Goal: Information Seeking & Learning: Understand process/instructions

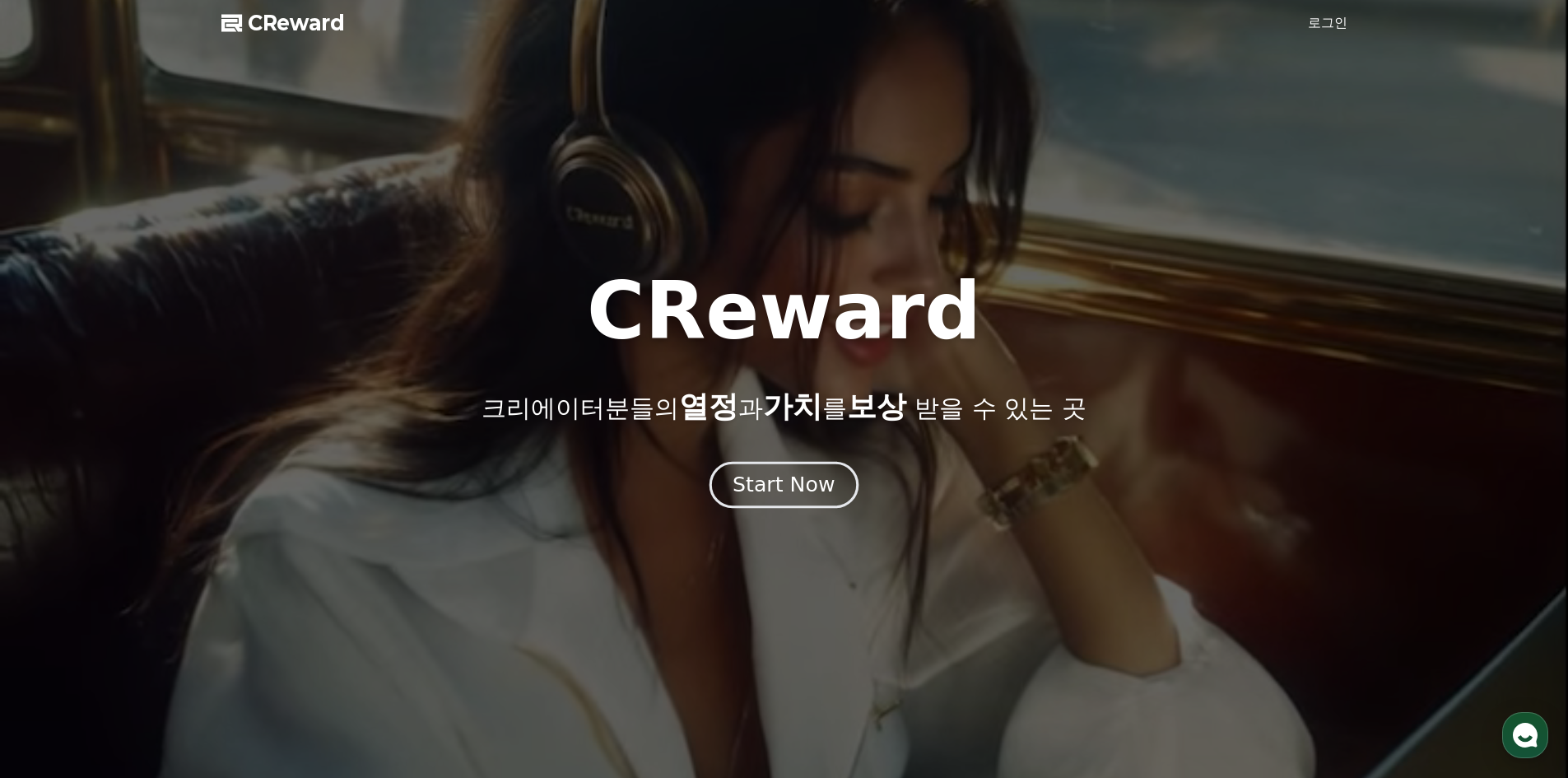
click at [787, 492] on div "Start Now" at bounding box center [784, 484] width 102 height 28
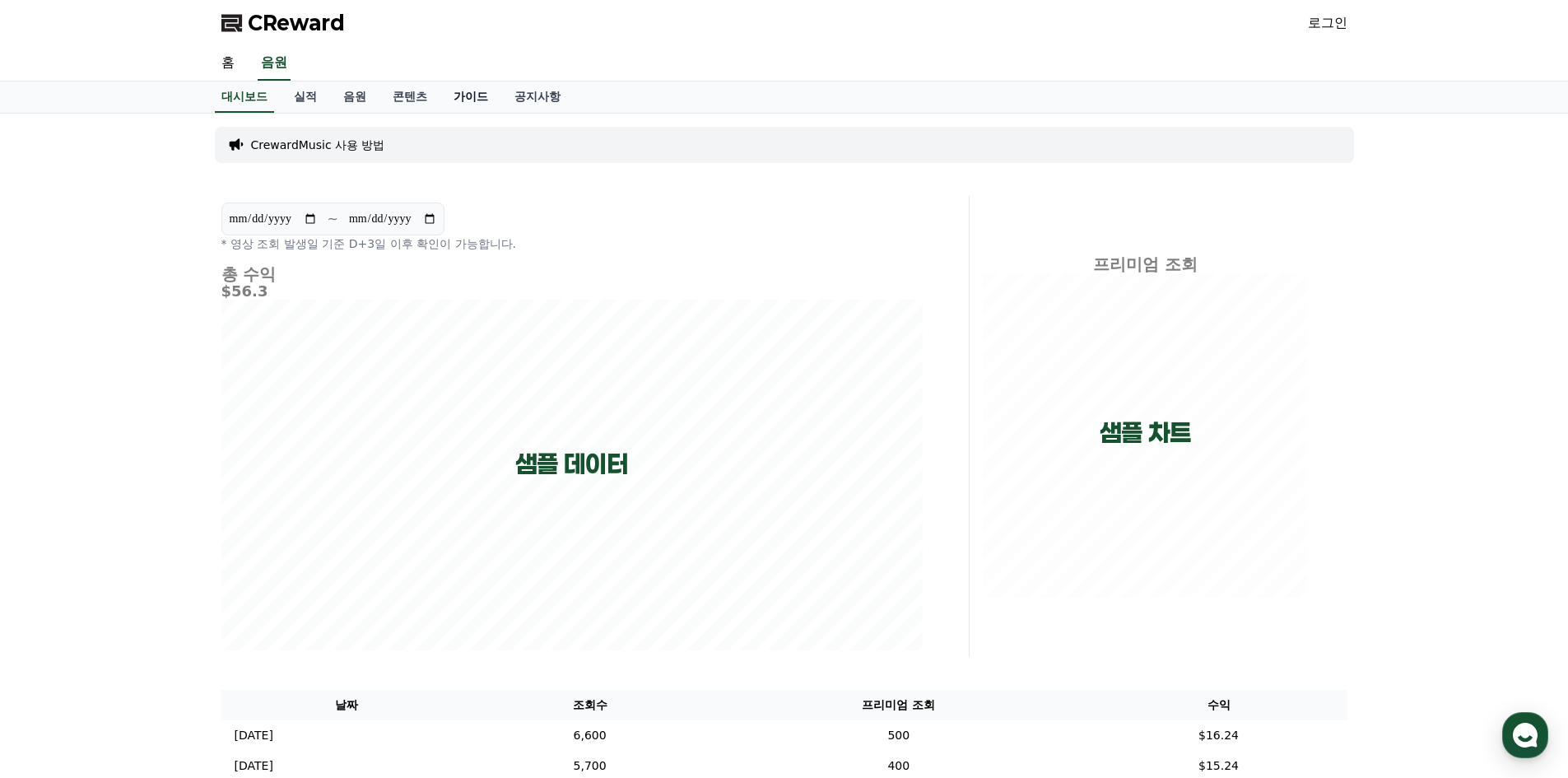
click at [470, 99] on link "가이드" at bounding box center [471, 97] width 61 height 31
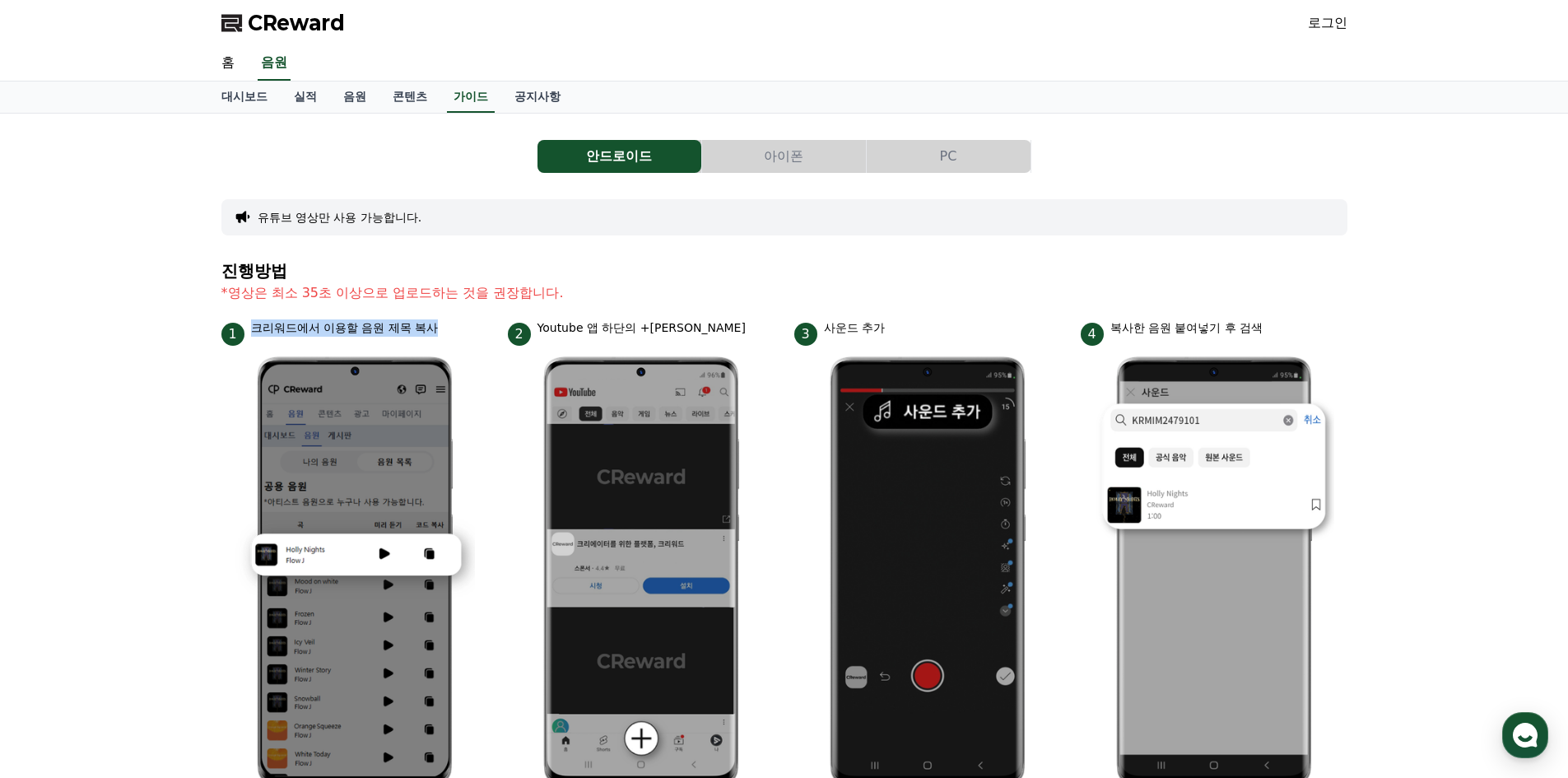
drag, startPoint x: 256, startPoint y: 330, endPoint x: 437, endPoint y: 342, distance: 181.4
click at [437, 342] on div "1 크리워드에서 이용할 음원 제목 복사" at bounding box center [354, 333] width 267 height 26
drag, startPoint x: 547, startPoint y: 333, endPoint x: 693, endPoint y: 340, distance: 146.2
click at [693, 340] on div "2 Youtube 앱 하단의 +버튼 클릭" at bounding box center [641, 333] width 267 height 26
click at [1002, 323] on div "3 사운드 추가" at bounding box center [928, 333] width 267 height 26
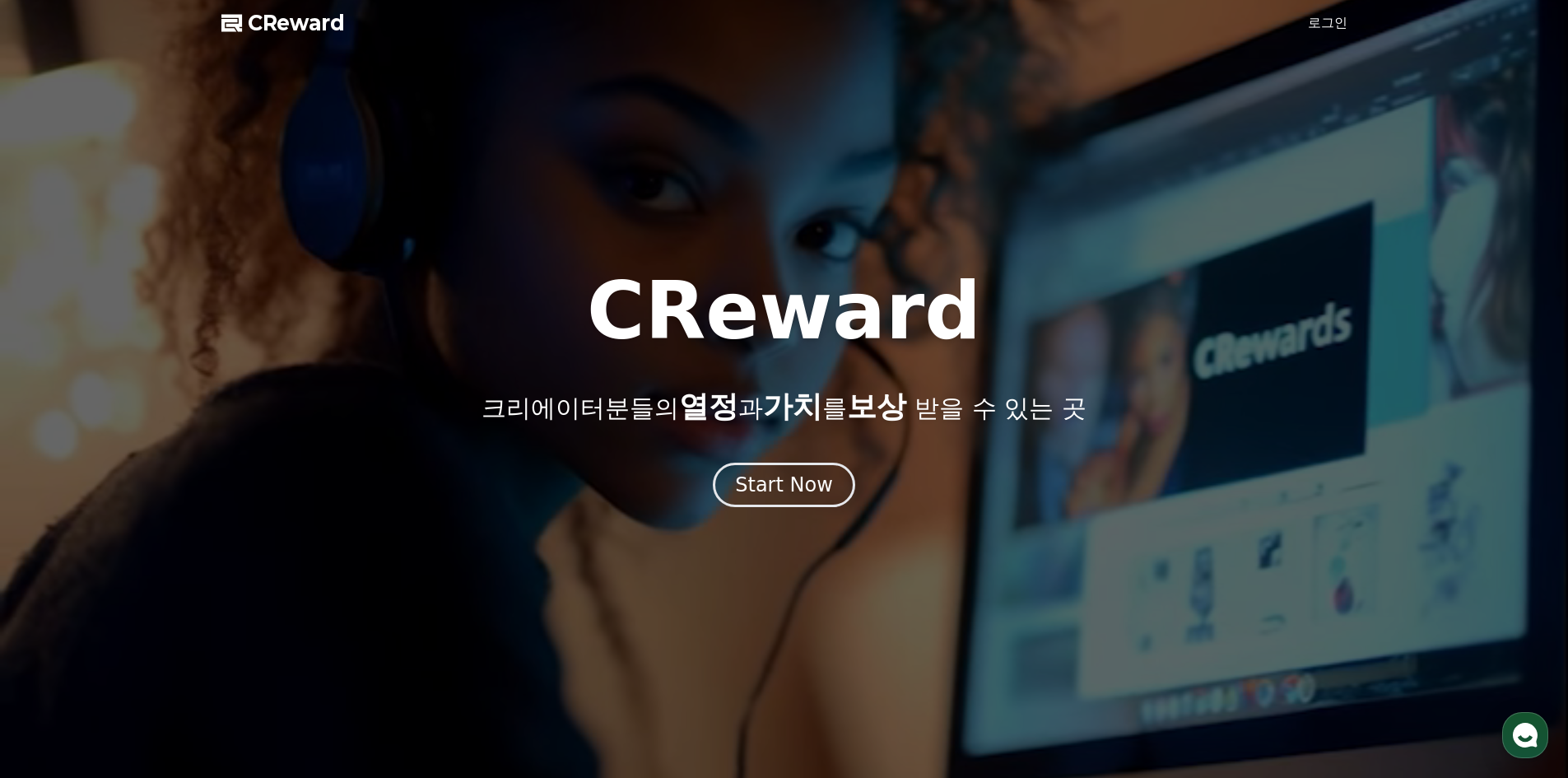
click at [302, 32] on span "CReward" at bounding box center [296, 23] width 98 height 26
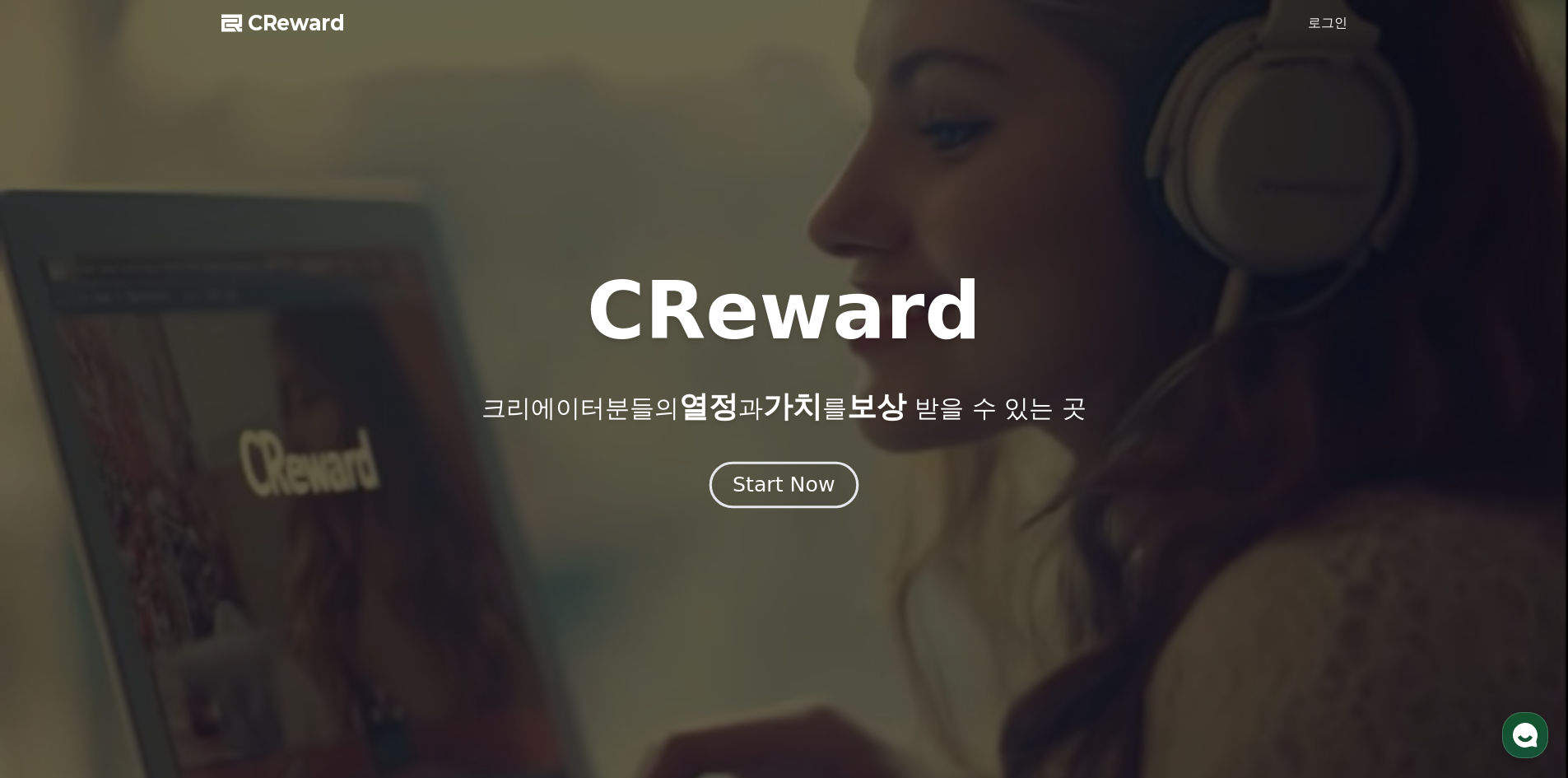
click at [795, 481] on div "Start Now" at bounding box center [784, 484] width 102 height 28
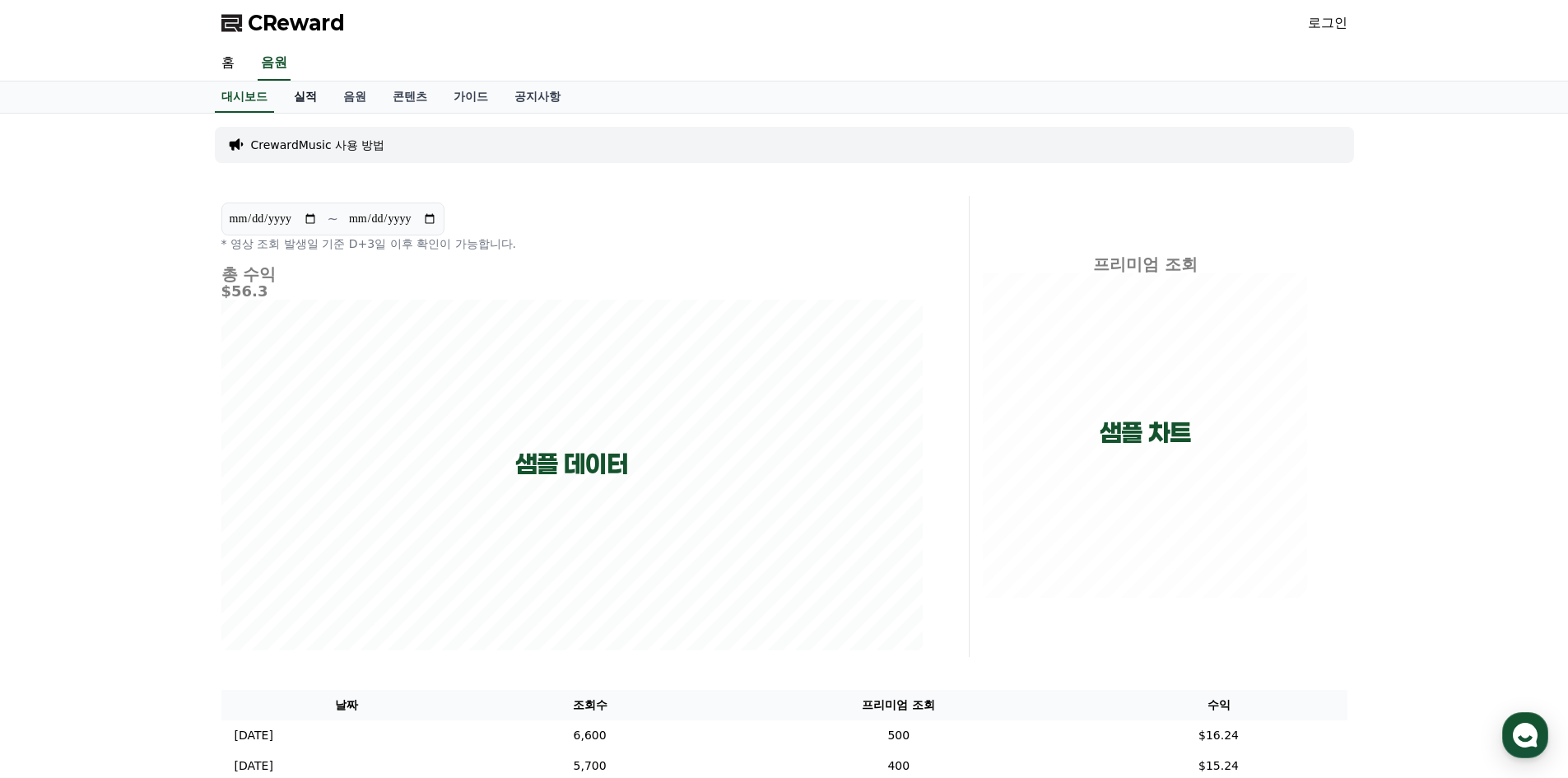
click at [302, 98] on link "실적" at bounding box center [305, 97] width 49 height 31
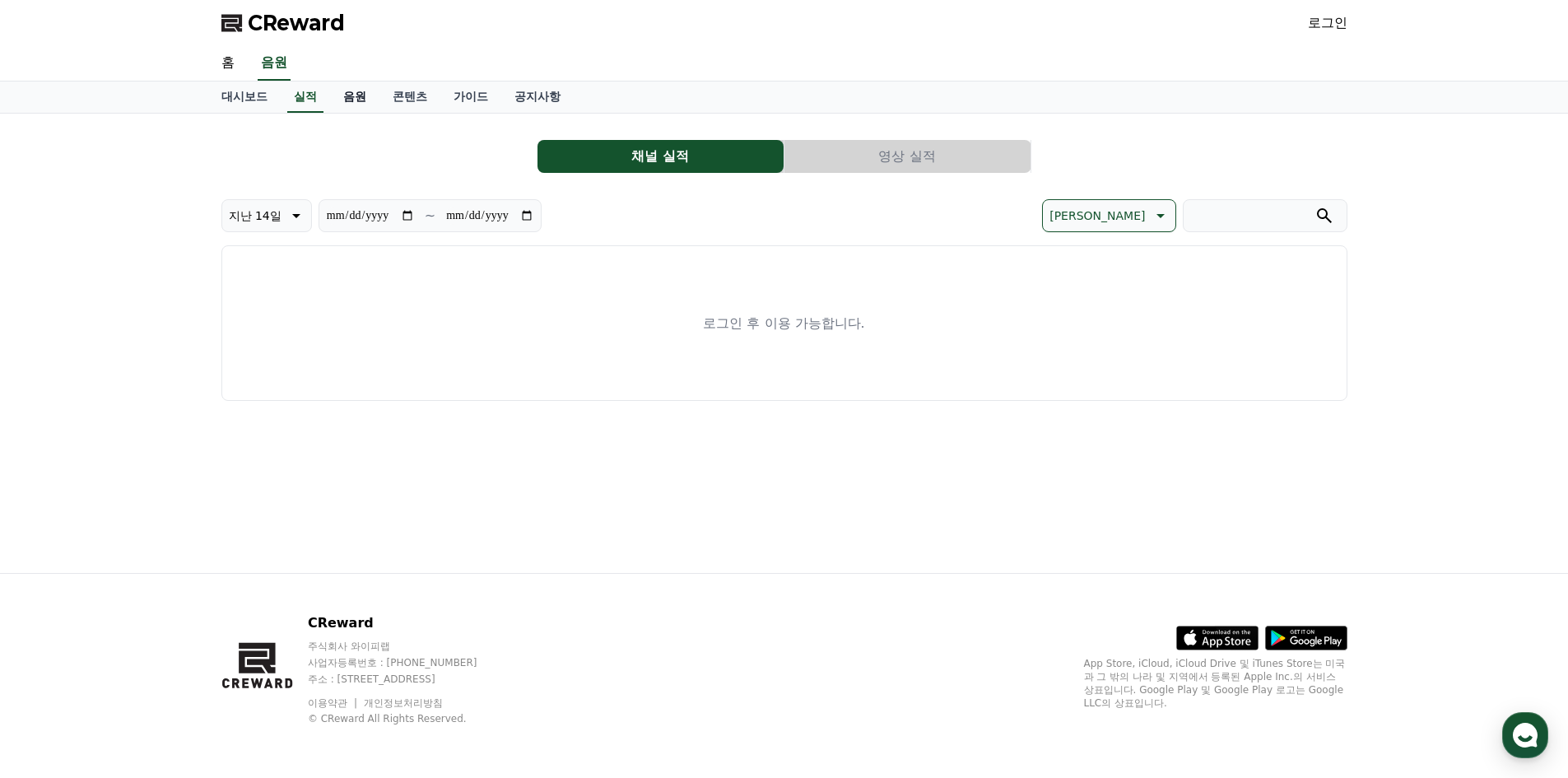
click at [354, 98] on link "음원" at bounding box center [354, 97] width 49 height 31
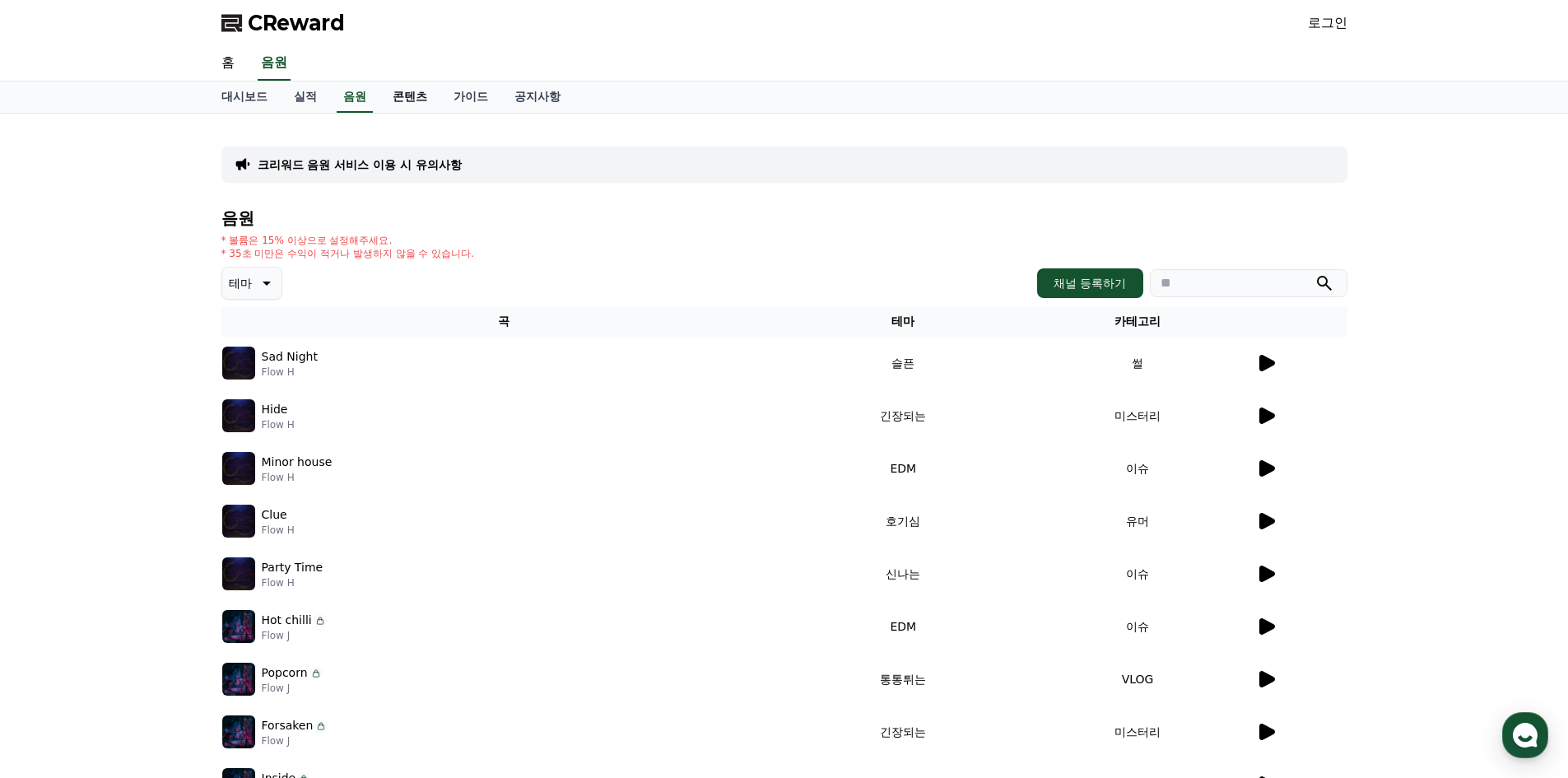
click at [416, 97] on link "콘텐츠" at bounding box center [410, 97] width 61 height 31
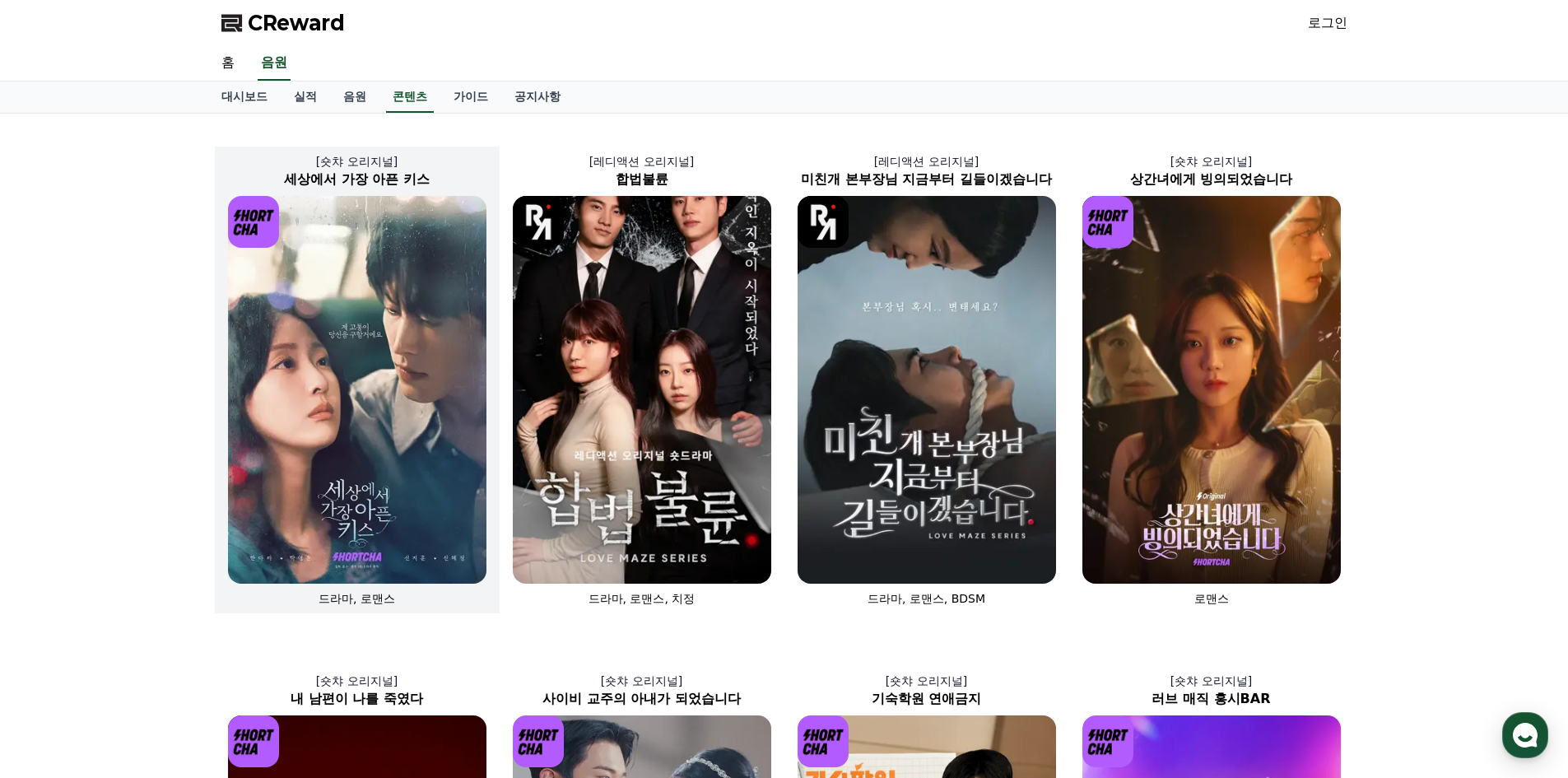
click at [473, 95] on link "가이드" at bounding box center [471, 97] width 61 height 31
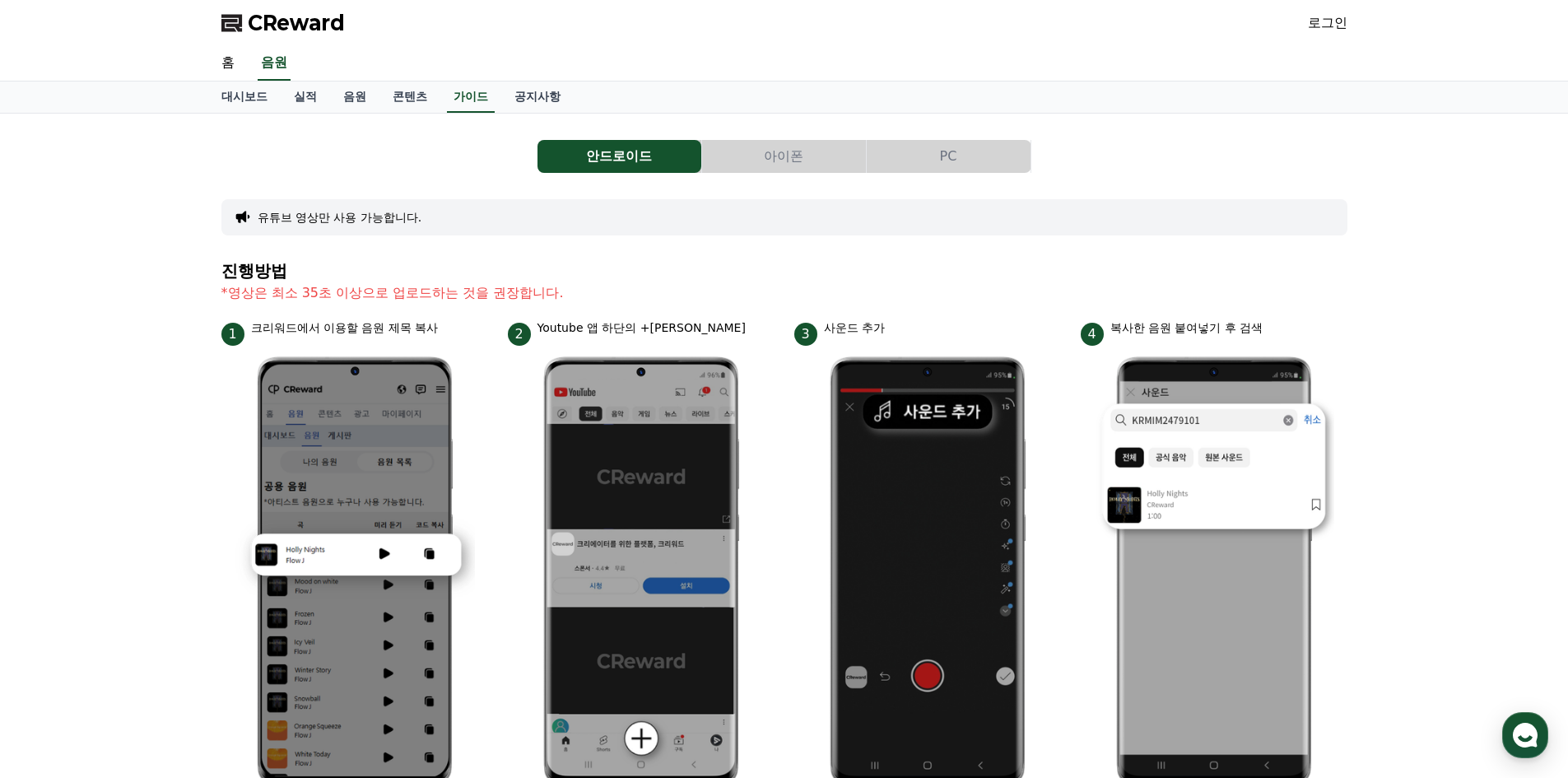
click at [805, 152] on button "아이폰" at bounding box center [784, 156] width 164 height 33
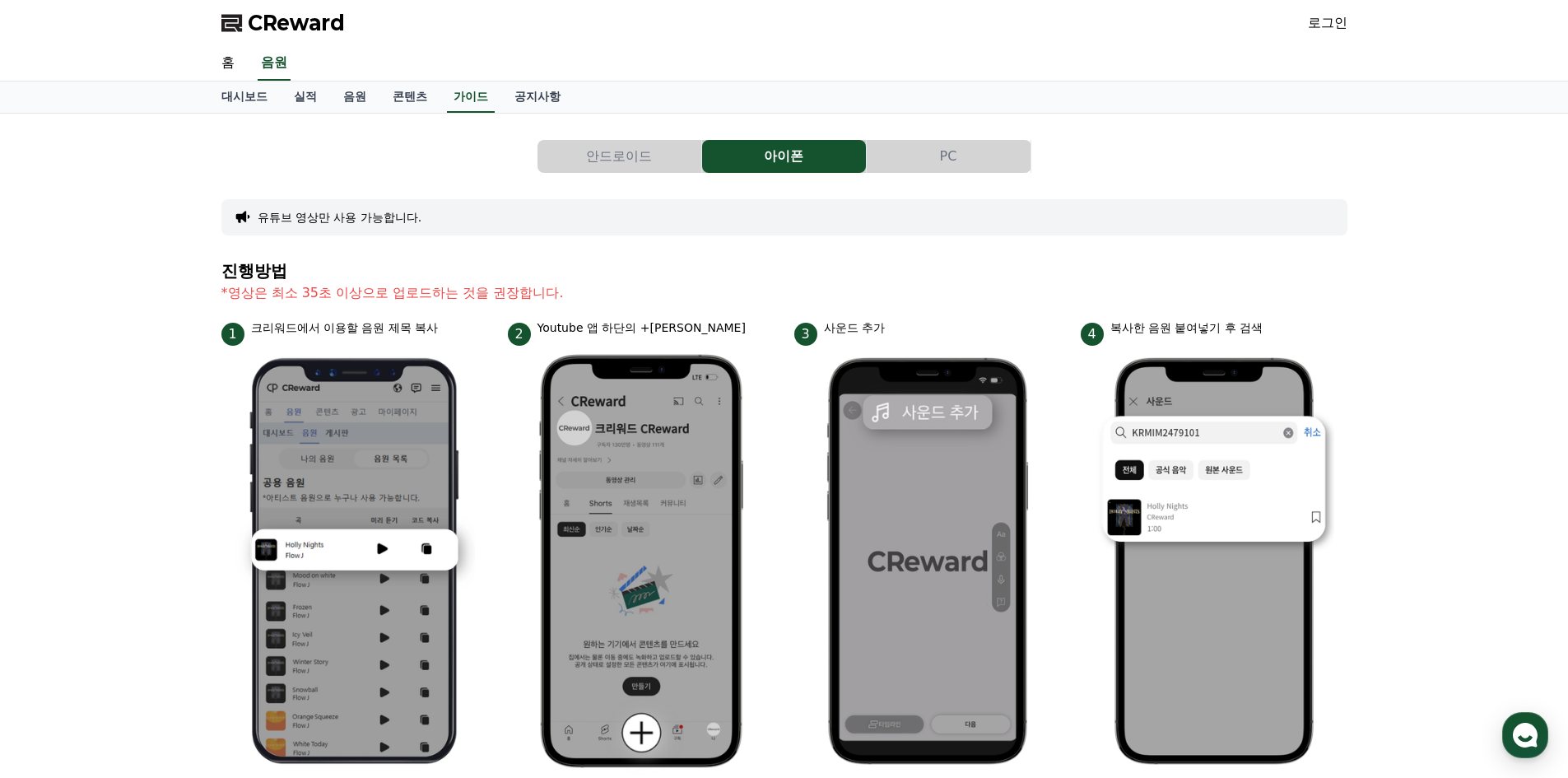
click at [954, 154] on button "PC" at bounding box center [948, 156] width 164 height 33
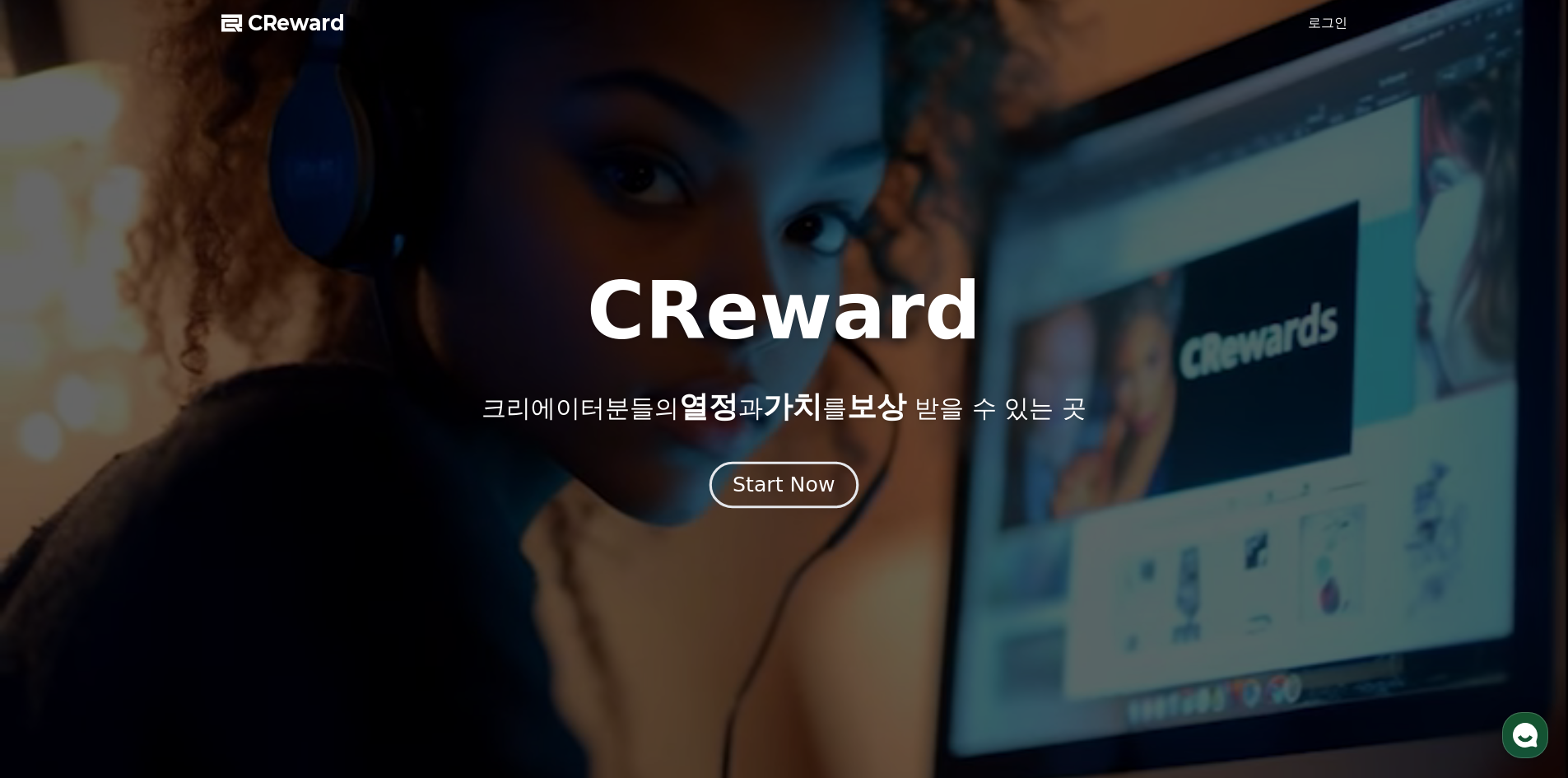
click at [774, 506] on button "Start Now" at bounding box center [784, 484] width 149 height 47
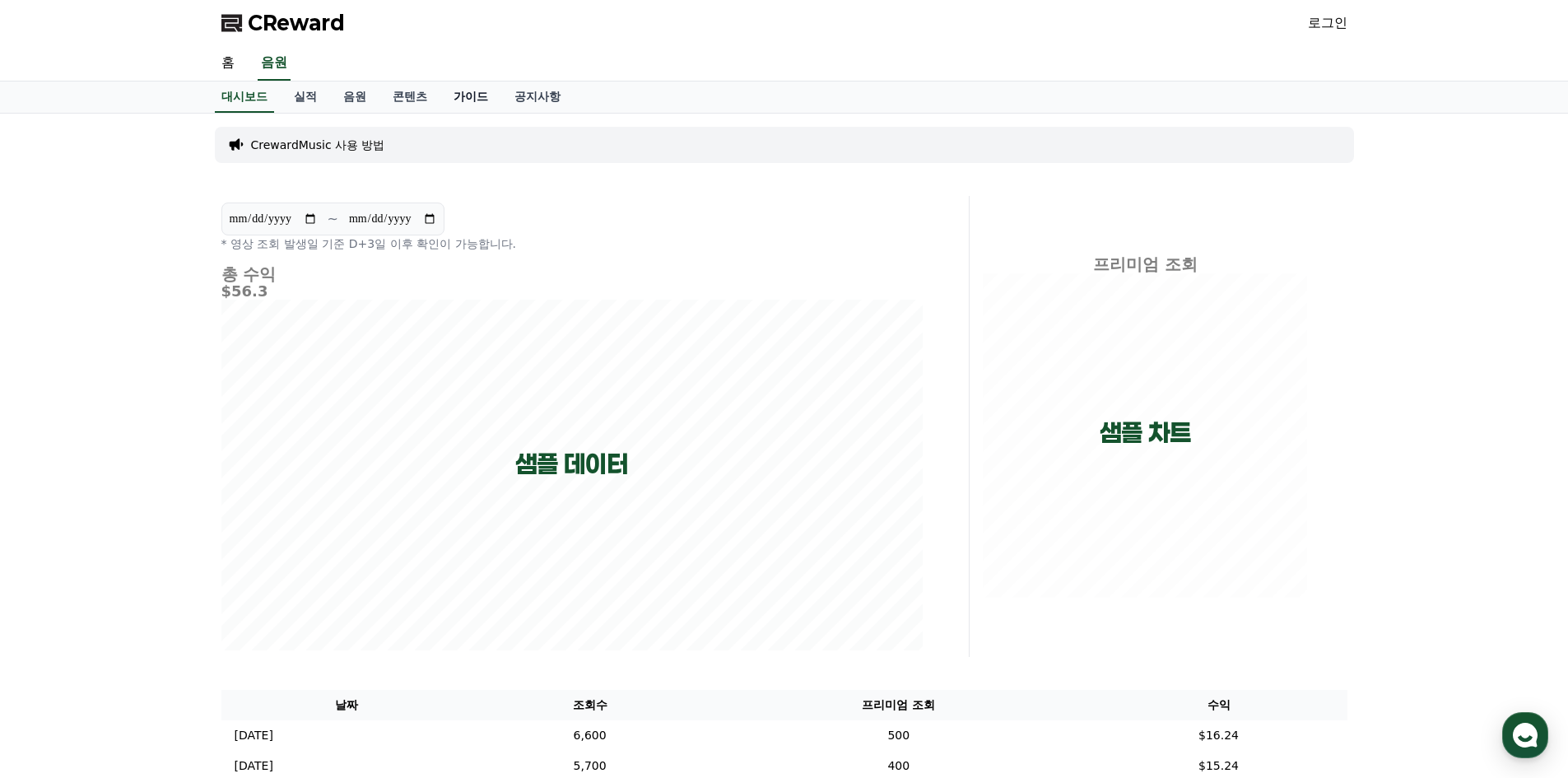
click at [467, 97] on link "가이드" at bounding box center [471, 97] width 61 height 31
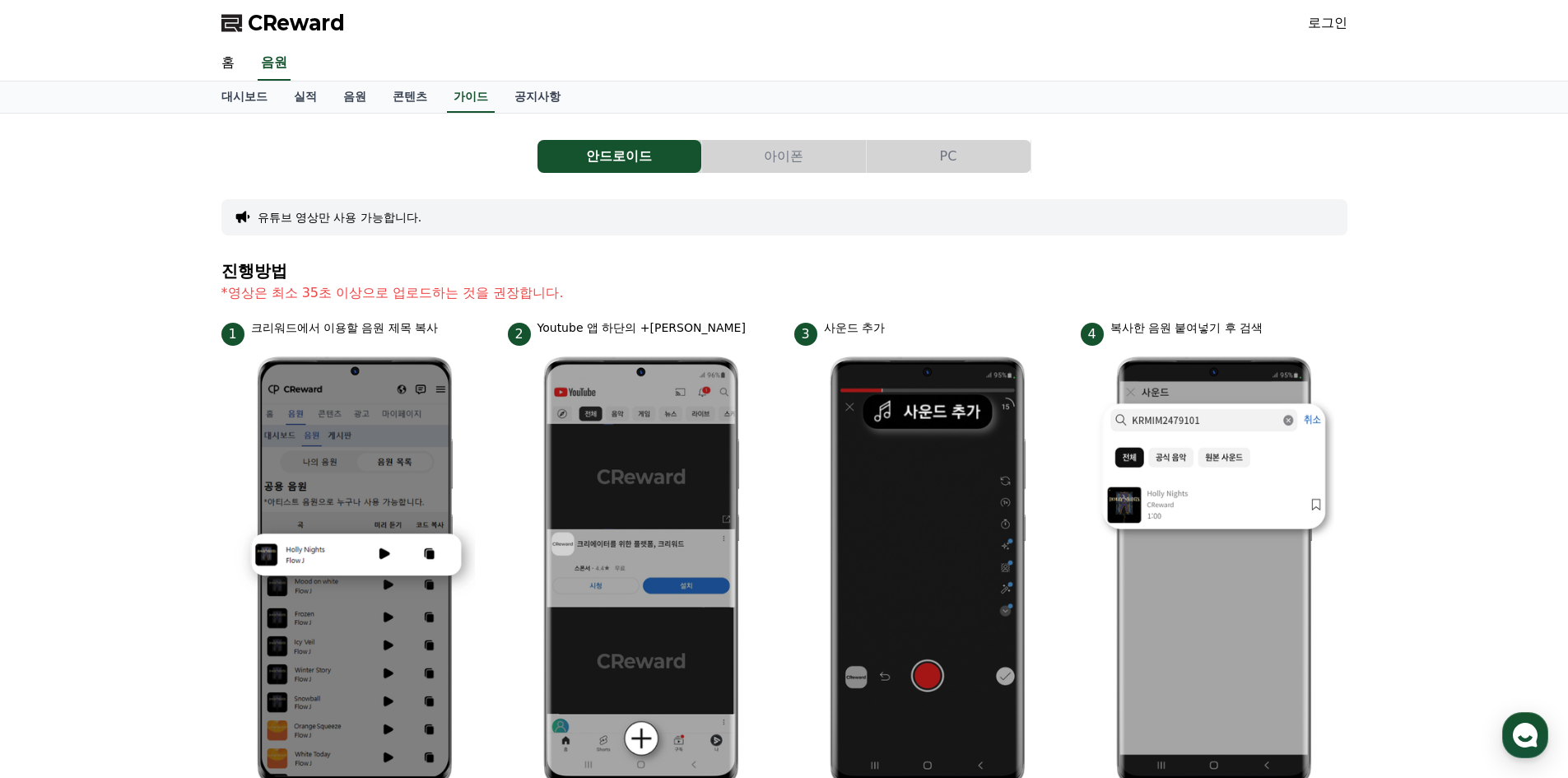
click at [938, 166] on button "PC" at bounding box center [948, 156] width 164 height 33
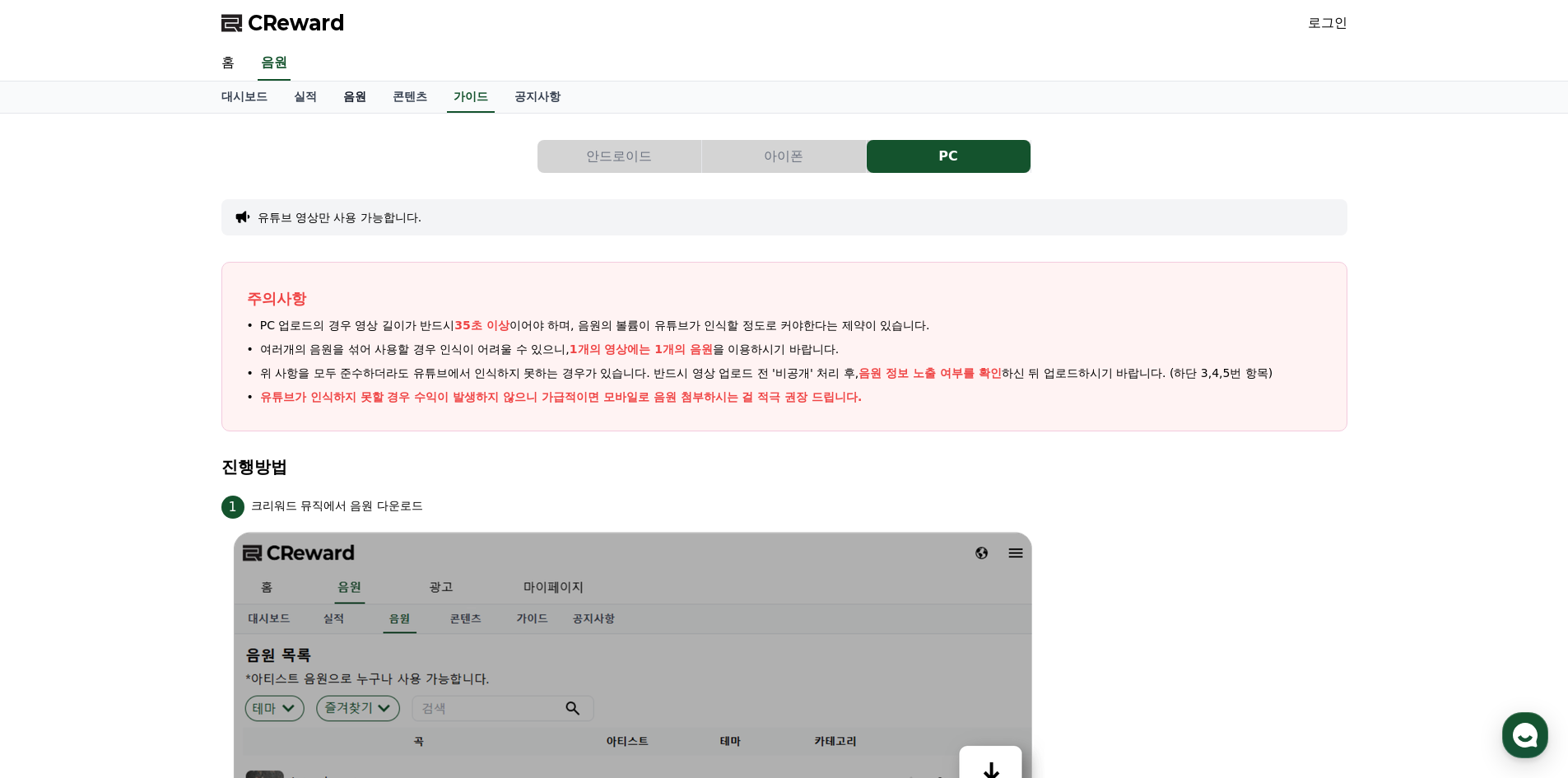
click at [350, 89] on link "음원" at bounding box center [354, 97] width 49 height 31
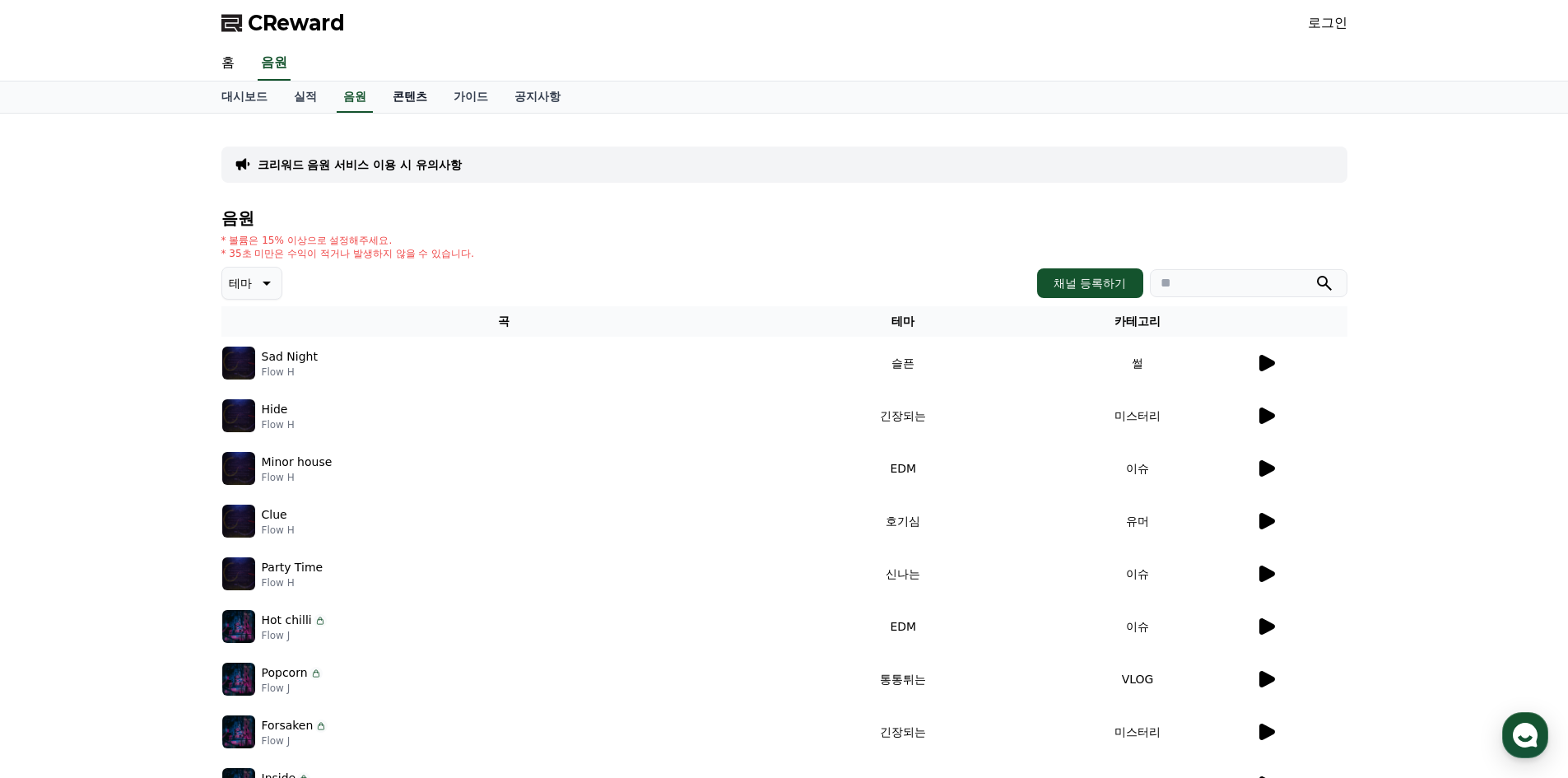
click at [414, 94] on link "콘텐츠" at bounding box center [410, 97] width 61 height 31
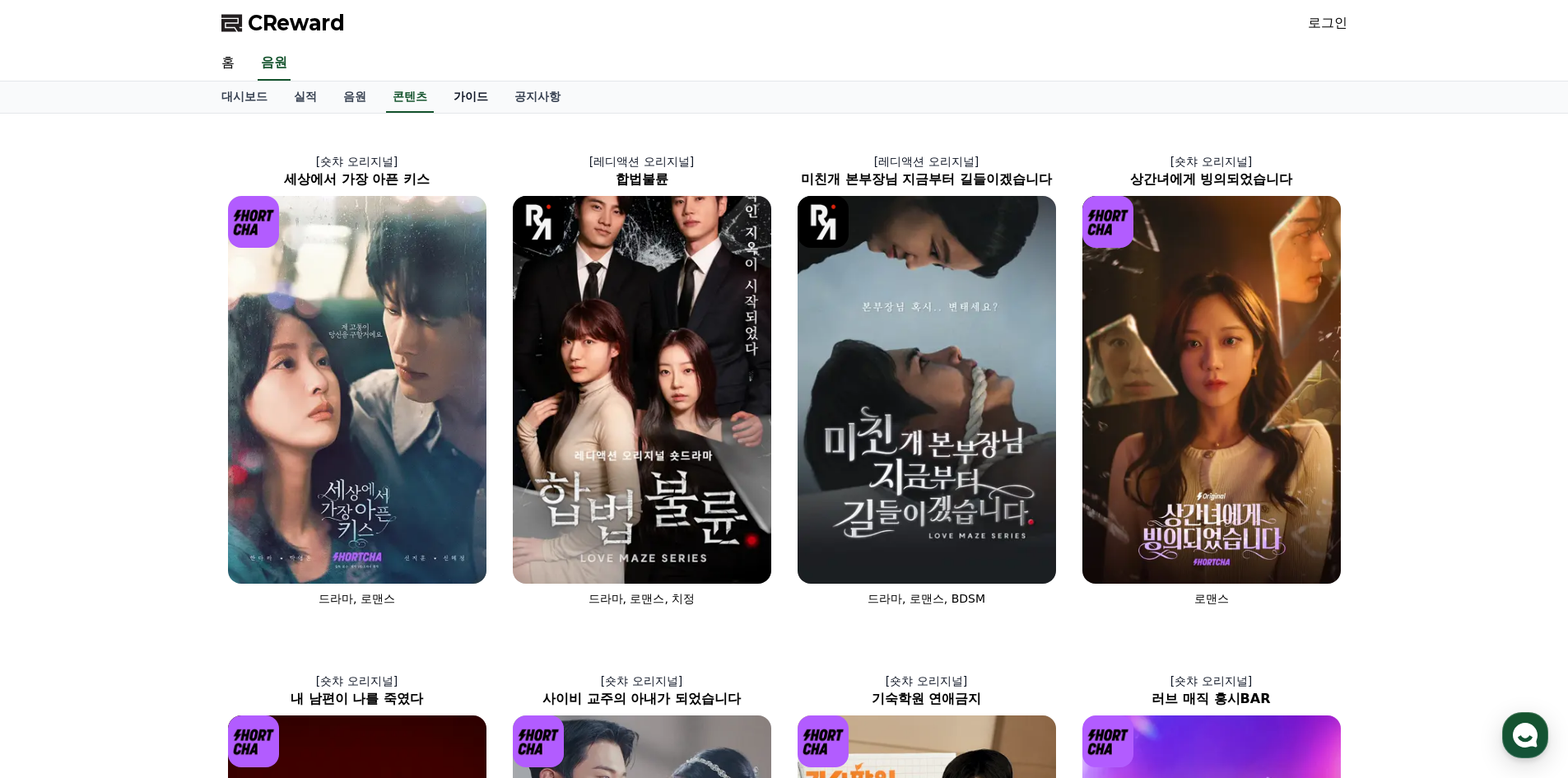
click at [455, 95] on link "가이드" at bounding box center [471, 97] width 61 height 31
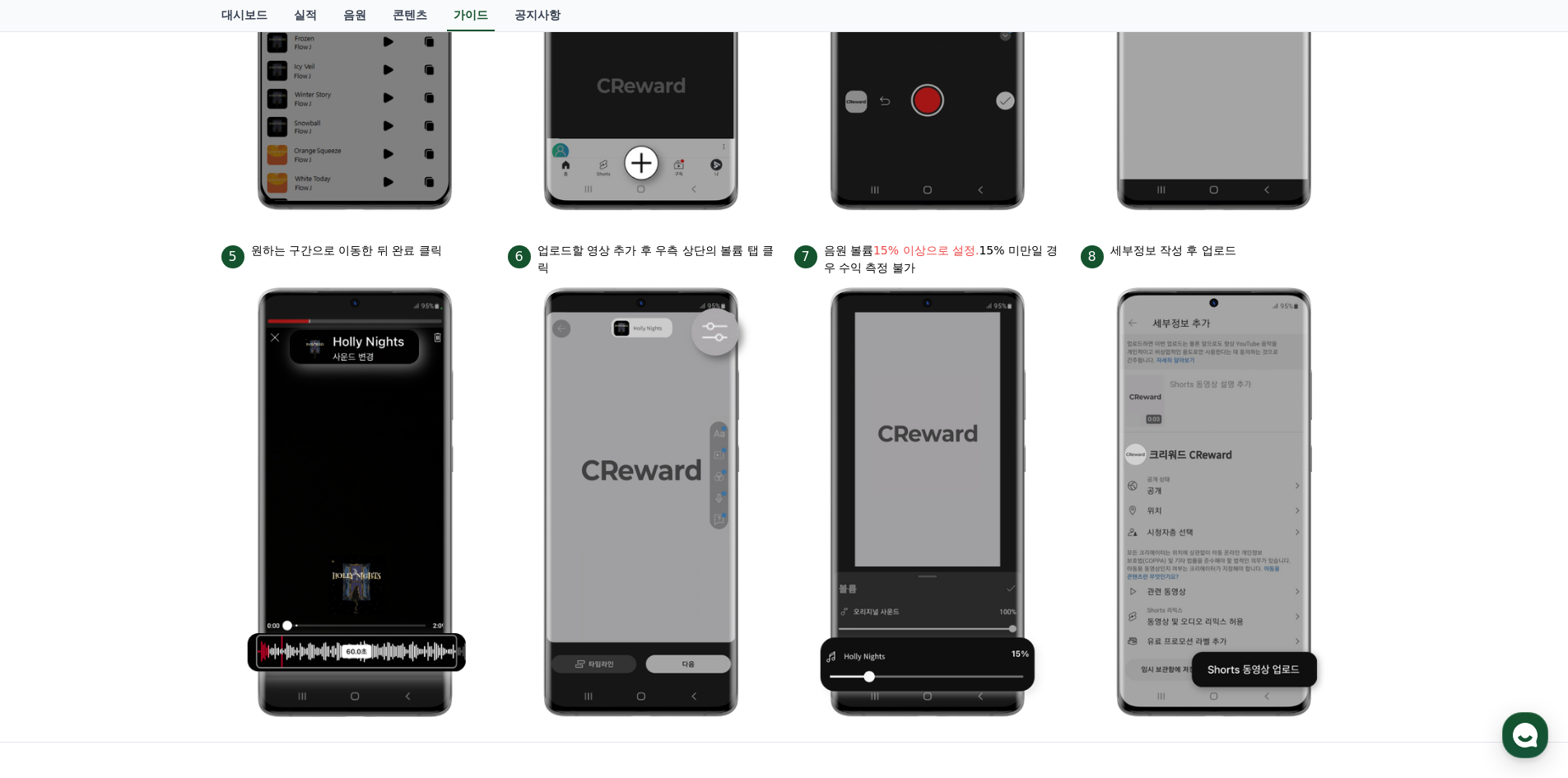
scroll to position [576, 0]
